Goal: Information Seeking & Learning: Learn about a topic

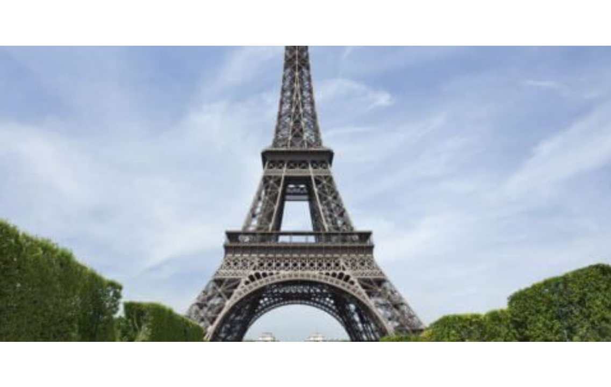
scroll to position [136, 0]
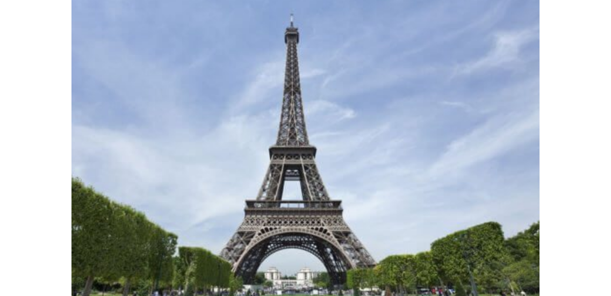
scroll to position [136, 0]
